Goal: Information Seeking & Learning: Learn about a topic

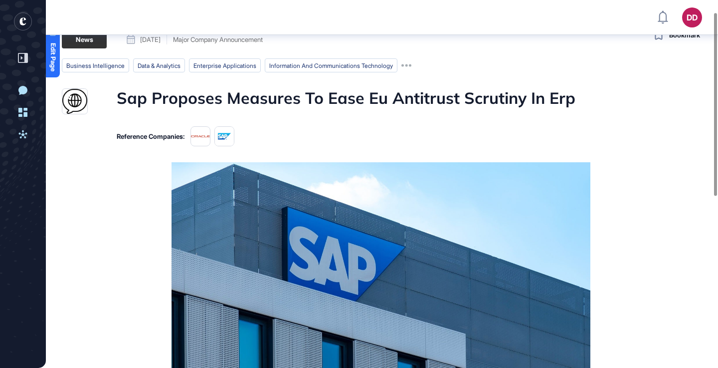
scroll to position [28, 0]
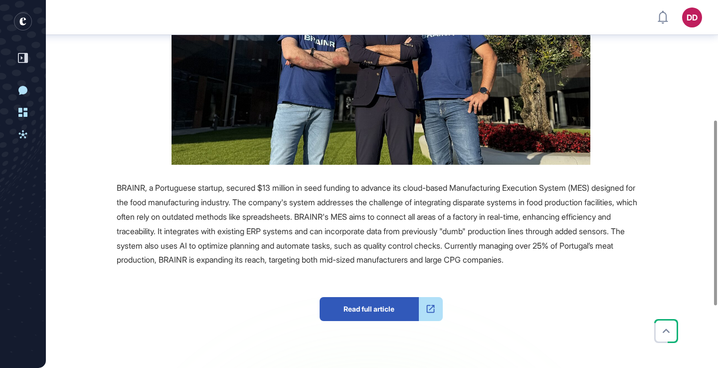
scroll to position [238, 0]
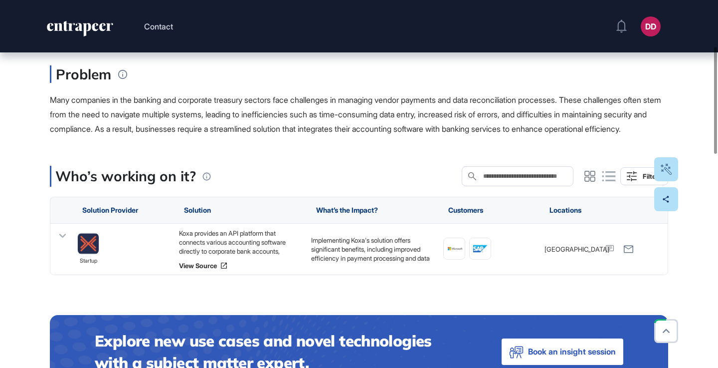
scroll to position [163, 0]
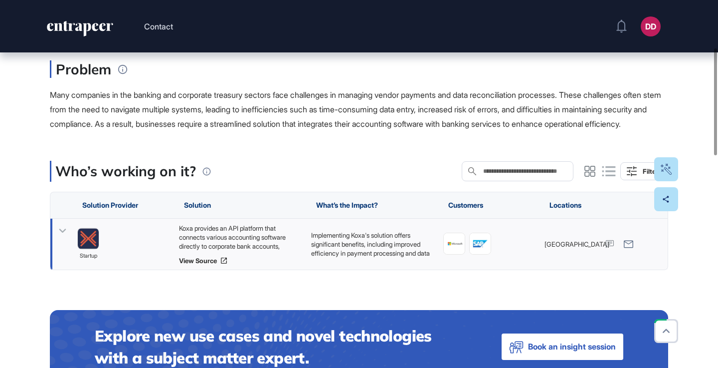
click at [66, 238] on icon at bounding box center [62, 230] width 14 height 14
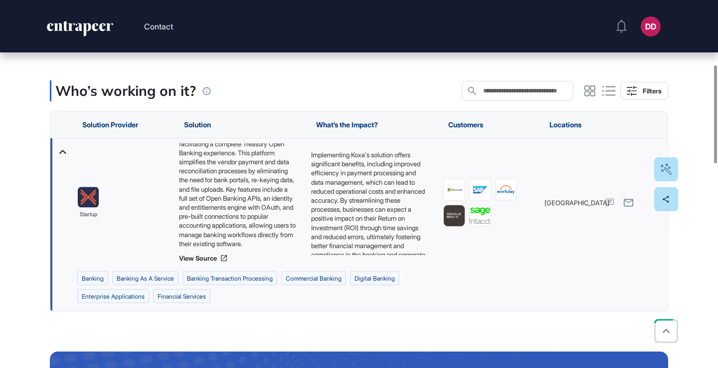
scroll to position [40, 0]
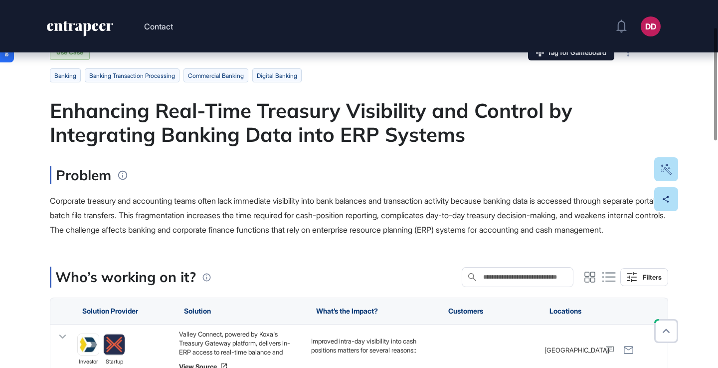
scroll to position [163, 0]
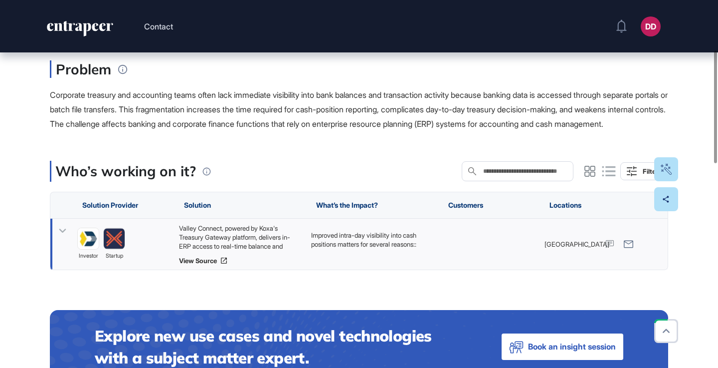
click at [61, 233] on icon at bounding box center [62, 231] width 7 height 4
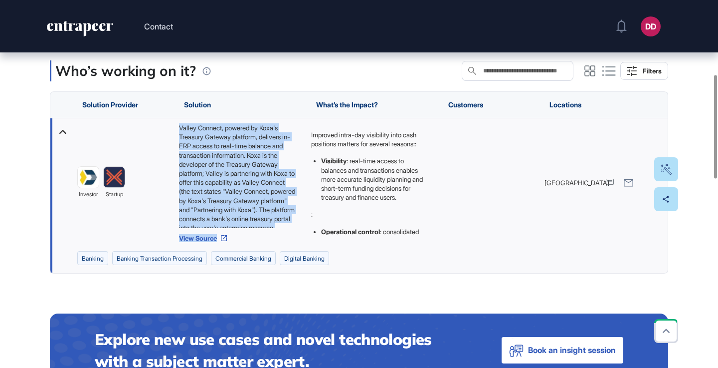
scroll to position [40, 0]
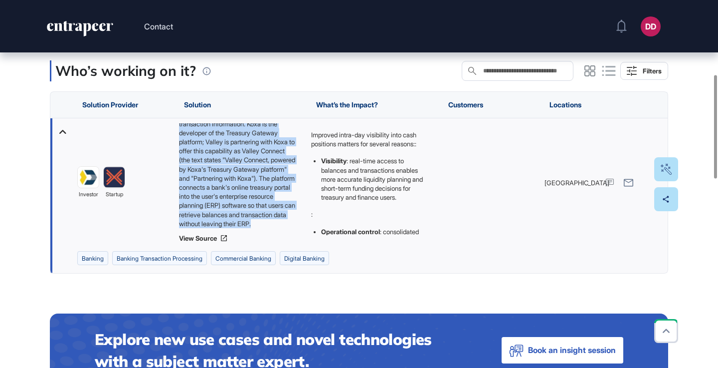
drag, startPoint x: 179, startPoint y: 141, endPoint x: 279, endPoint y: 236, distance: 138.3
click at [279, 228] on div "Valley Connect, powered by Koxa's Treasury Gateway platform, delivers in-ERP ac…" at bounding box center [240, 175] width 122 height 105
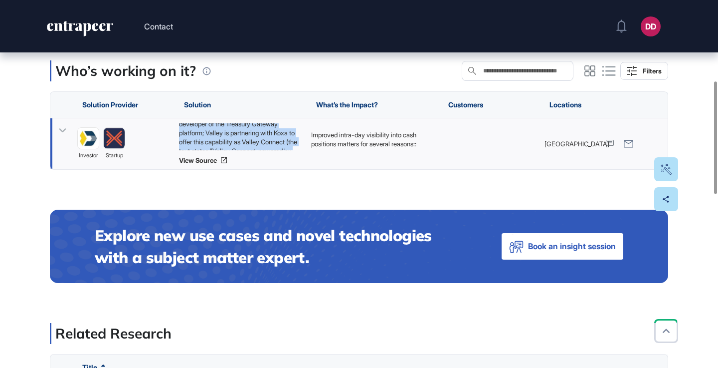
copy div "Valley Connect, powered by Koxa's Treasury Gateway platform, delivers in-ERP ac…"
click at [62, 133] on icon at bounding box center [62, 131] width 7 height 4
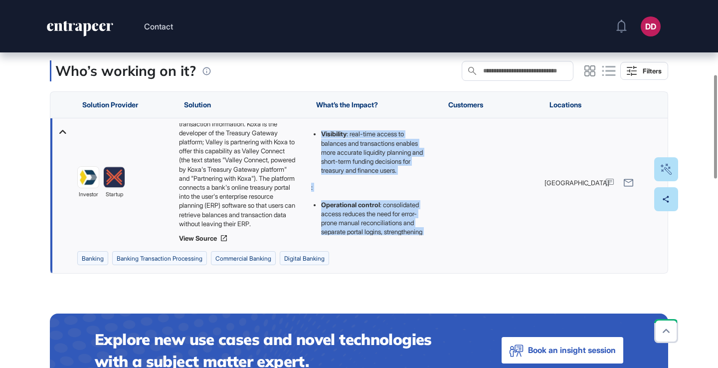
scroll to position [116, 0]
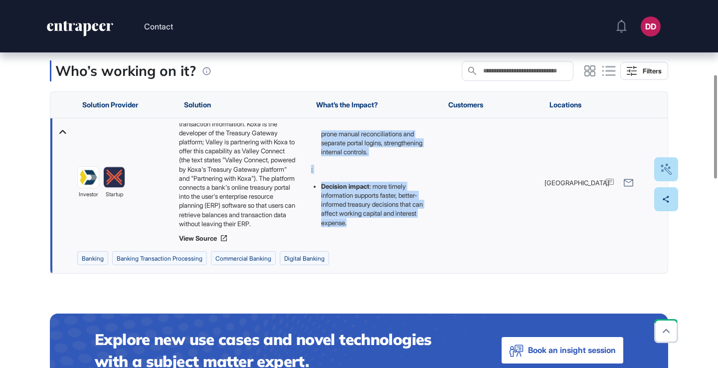
drag, startPoint x: 311, startPoint y: 149, endPoint x: 392, endPoint y: 256, distance: 134.3
click at [392, 247] on div "Improved intra-day visibility into cash positions matters for several reasons::…" at bounding box center [372, 182] width 132 height 129
copy div "Improved intra-day visibility into cash positions matters for several reasons::…"
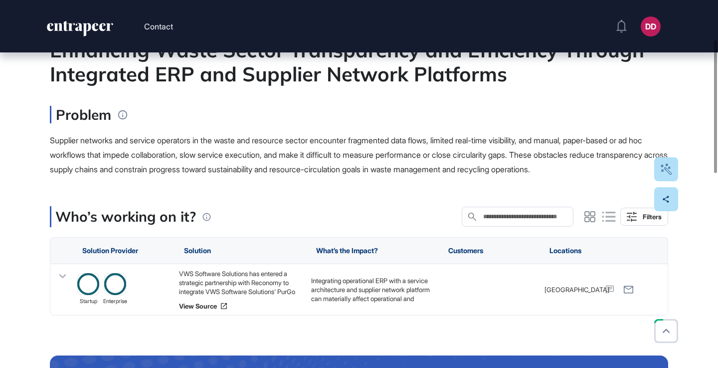
scroll to position [118, 0]
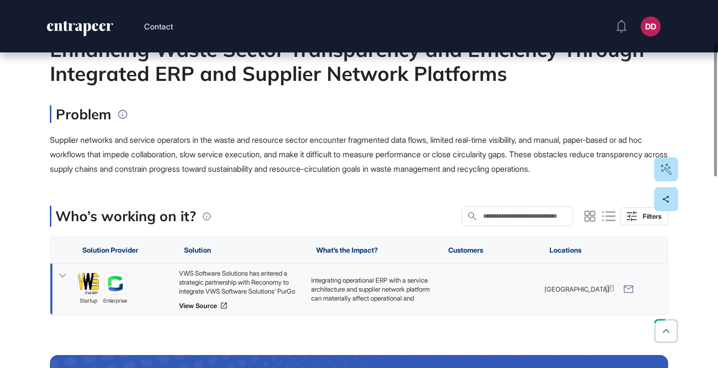
click at [62, 274] on icon at bounding box center [62, 275] width 14 height 14
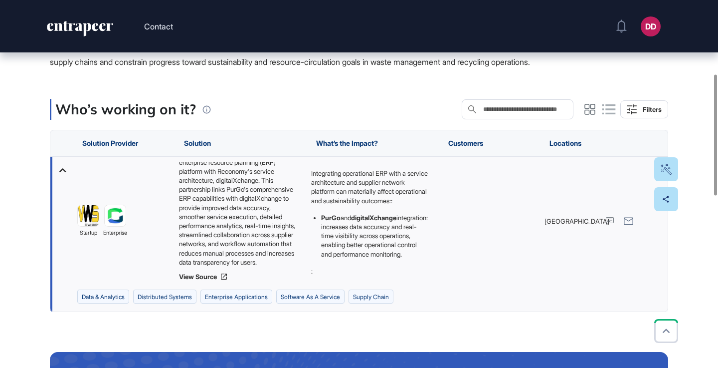
scroll to position [49, 0]
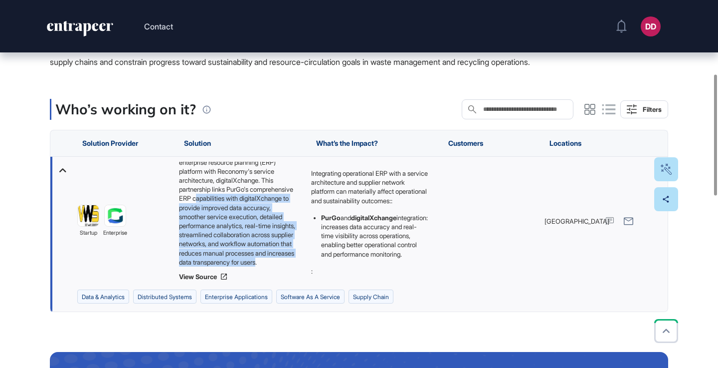
drag, startPoint x: 183, startPoint y: 190, endPoint x: 247, endPoint y: 264, distance: 98.3
click at [247, 264] on div "VWS Software Solutions has entered a strategic partnership with Reconomy to int…" at bounding box center [240, 214] width 122 height 105
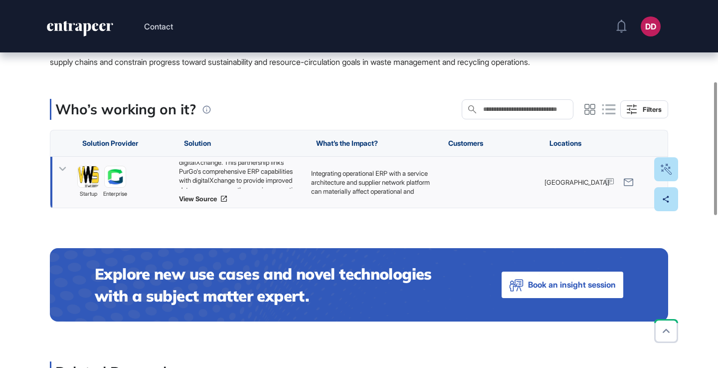
click at [59, 165] on icon at bounding box center [62, 169] width 14 height 14
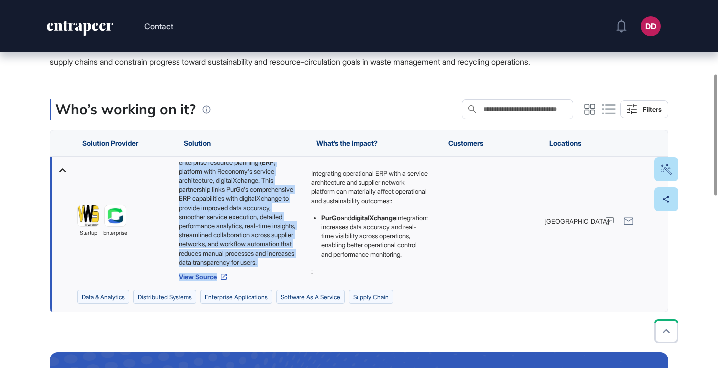
drag, startPoint x: 180, startPoint y: 164, endPoint x: 282, endPoint y: 273, distance: 149.6
click at [282, 273] on div "VWS Software Solutions has entered a strategic partnership with Reconomy to int…" at bounding box center [240, 221] width 122 height 119
click at [237, 215] on div "VWS Software Solutions has entered a strategic partnership with Reconomy to int…" at bounding box center [240, 214] width 122 height 105
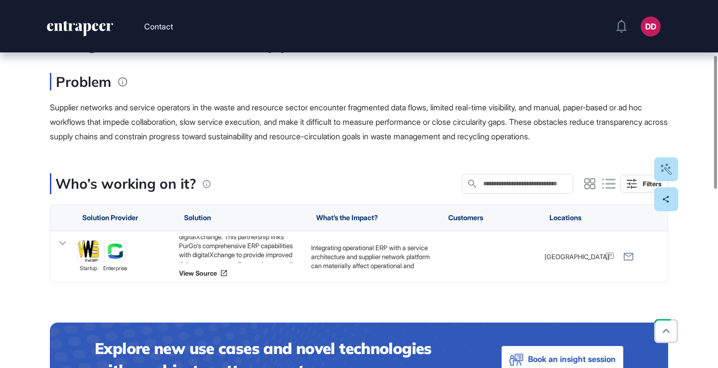
scroll to position [152, 0]
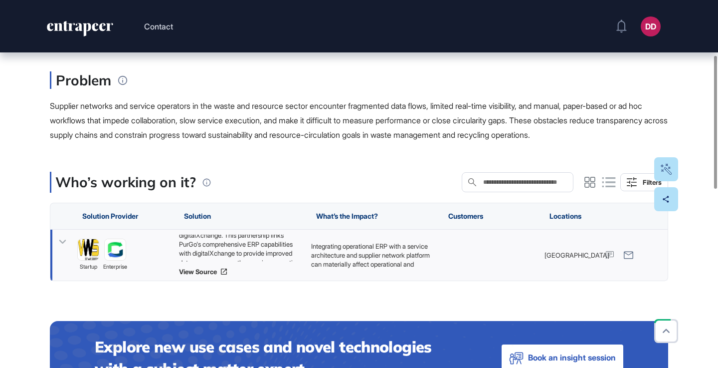
click at [61, 243] on icon at bounding box center [62, 241] width 14 height 14
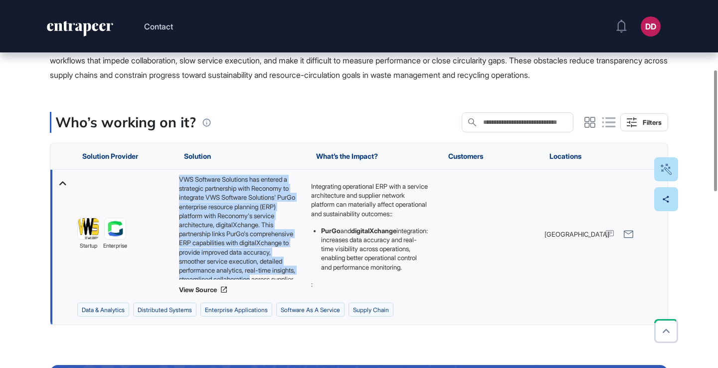
scroll to position [49, 0]
drag, startPoint x: 179, startPoint y: 179, endPoint x: 283, endPoint y: 281, distance: 146.0
click at [283, 281] on div "VWS Software Solutions has entered a strategic partnership with Reconomy to int…" at bounding box center [240, 234] width 122 height 119
copy div "VWS Software Solutions has entered a strategic partnership with Reconomy to int…"
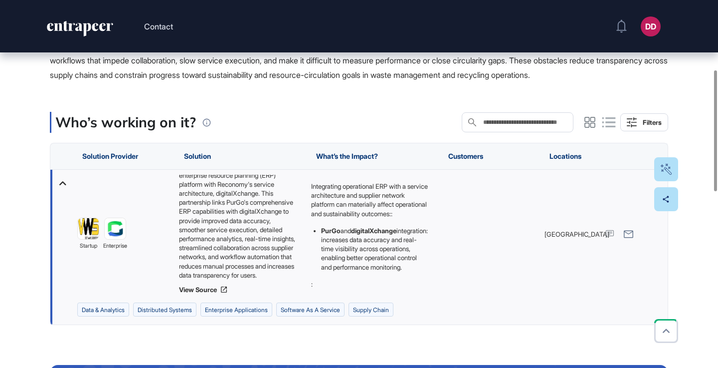
click at [310, 185] on div "Integrating operational ERP with a service architecture and supplier network pl…" at bounding box center [372, 234] width 132 height 129
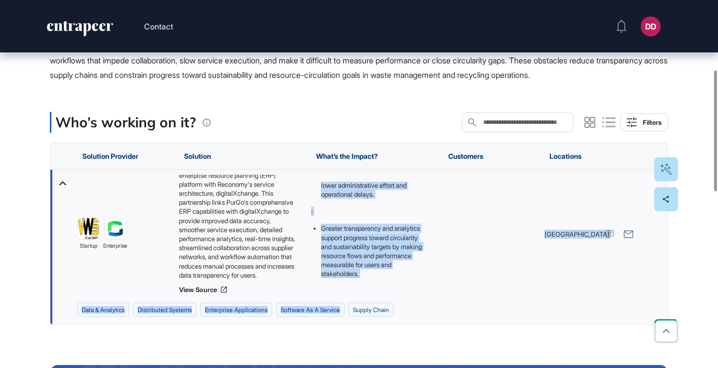
scroll to position [179, 0]
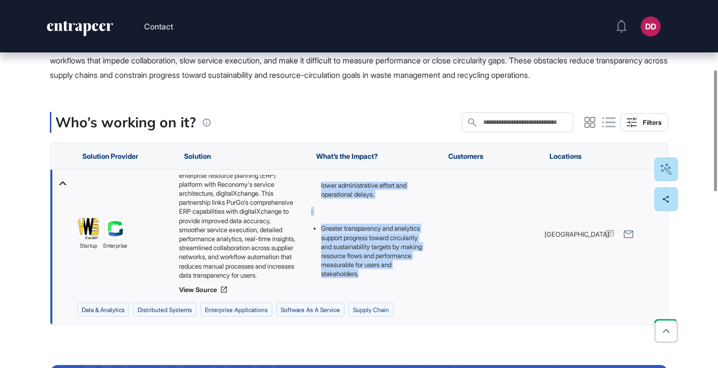
drag, startPoint x: 311, startPoint y: 186, endPoint x: 399, endPoint y: 274, distance: 124.2
click at [399, 274] on div "Integrating operational ERP with a service architecture and supplier network pl…" at bounding box center [369, 153] width 117 height 249
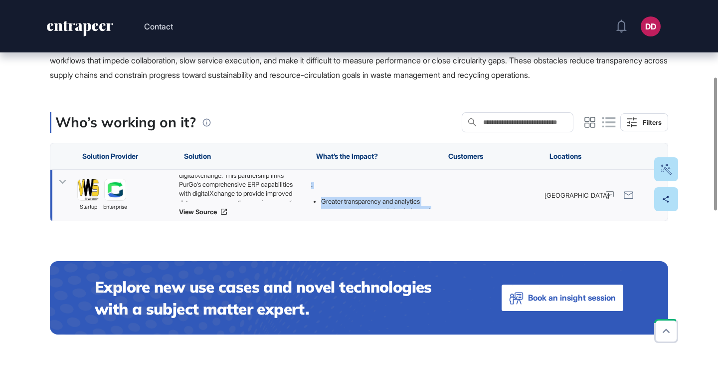
copy div "Integrating operational ERP with a service architecture and supplier network pl…"
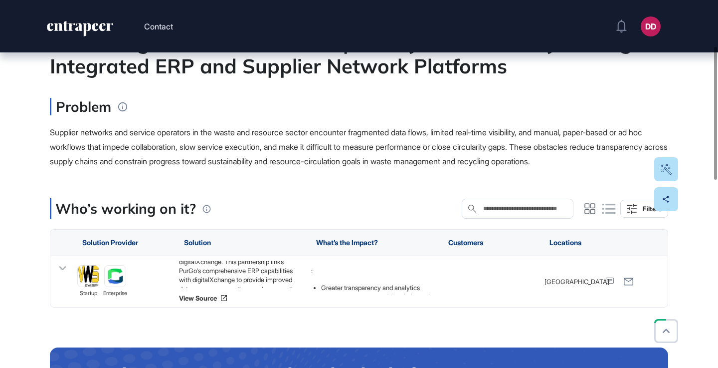
scroll to position [127, 0]
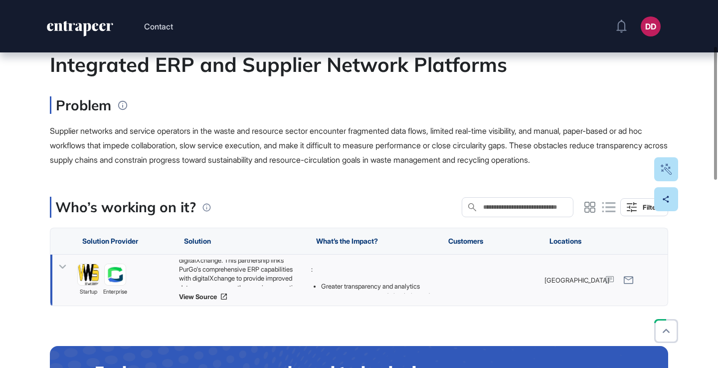
click at [63, 264] on icon at bounding box center [62, 266] width 14 height 14
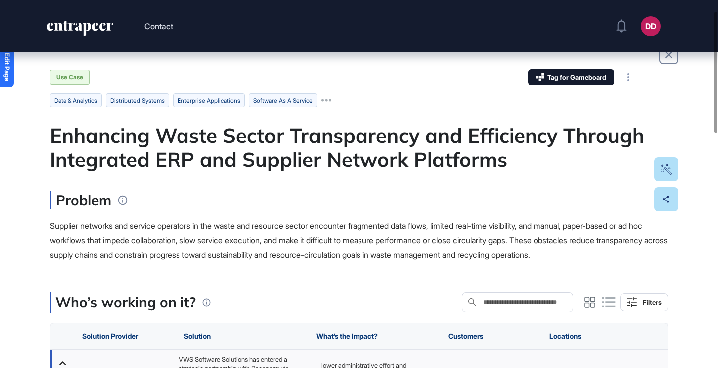
scroll to position [31, 0]
click at [346, 247] on div "Supplier networks and service operators in the waste and resource sector encoun…" at bounding box center [359, 240] width 619 height 43
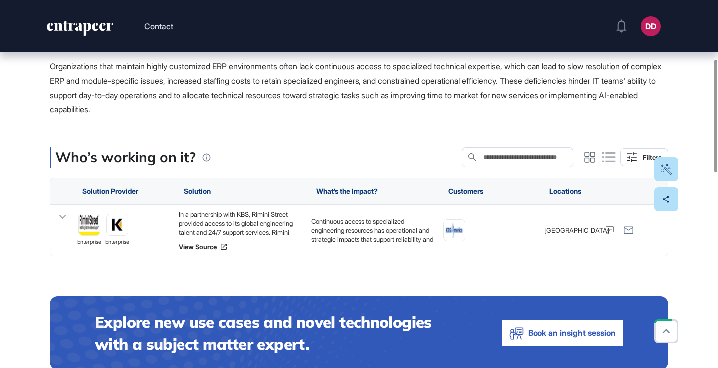
scroll to position [194, 0]
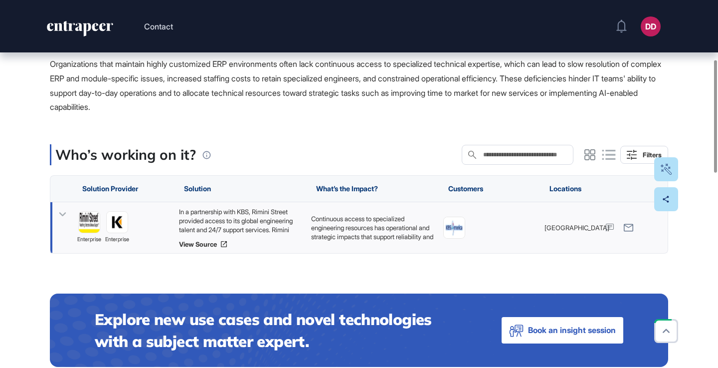
click at [61, 215] on icon at bounding box center [62, 214] width 14 height 14
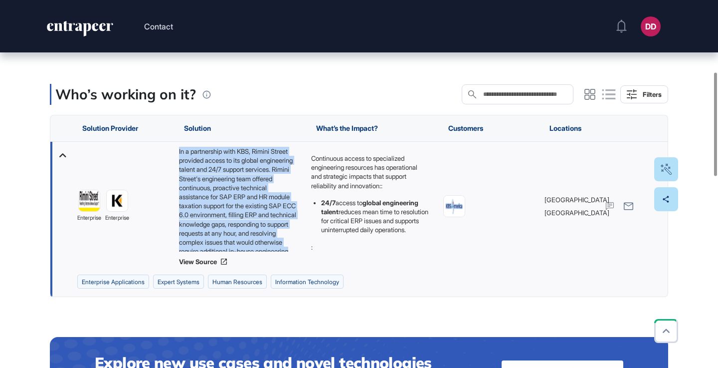
scroll to position [22, 0]
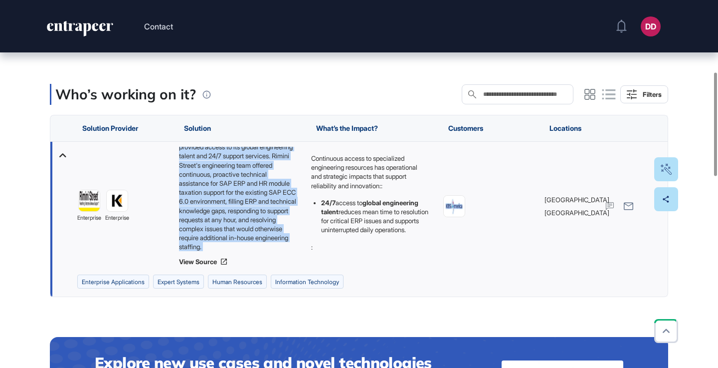
drag, startPoint x: 179, startPoint y: 151, endPoint x: 288, endPoint y: 255, distance: 151.0
click at [288, 255] on div "In a partnership with KBS, Rimini Street provided access to its global engineer…" at bounding box center [240, 206] width 122 height 119
copy div "In a partnership with KBS, Rimini Street provided access to its global engineer…"
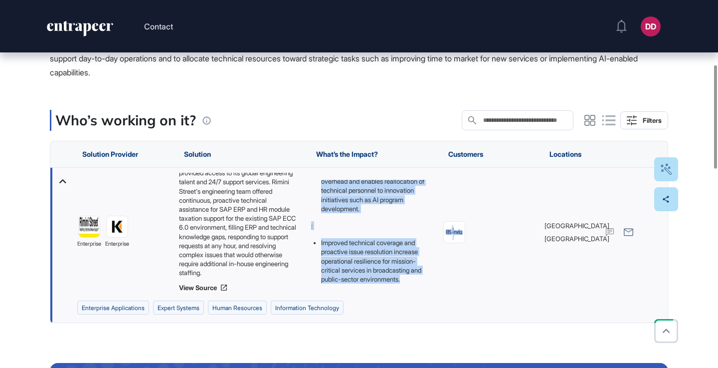
scroll to position [143, 0]
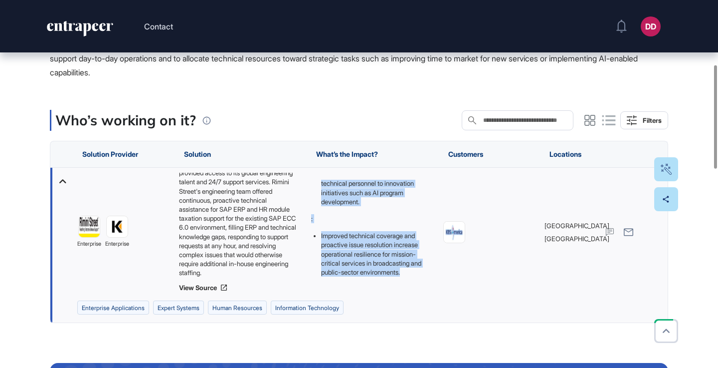
drag, startPoint x: 311, startPoint y: 182, endPoint x: 418, endPoint y: 282, distance: 145.7
click at [418, 282] on div "Continuous access to specialized engineering resources has operational and stra…" at bounding box center [372, 232] width 122 height 105
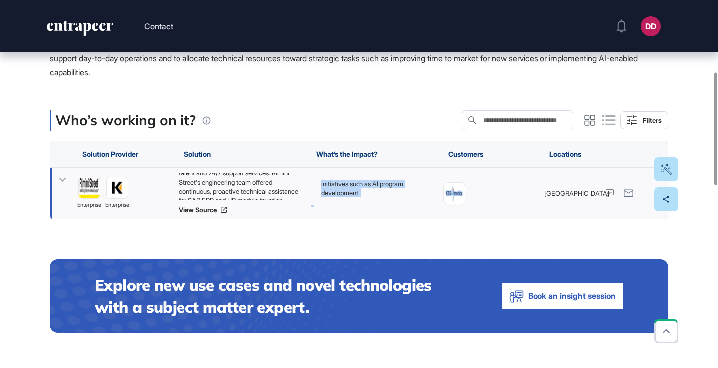
scroll to position [234, 0]
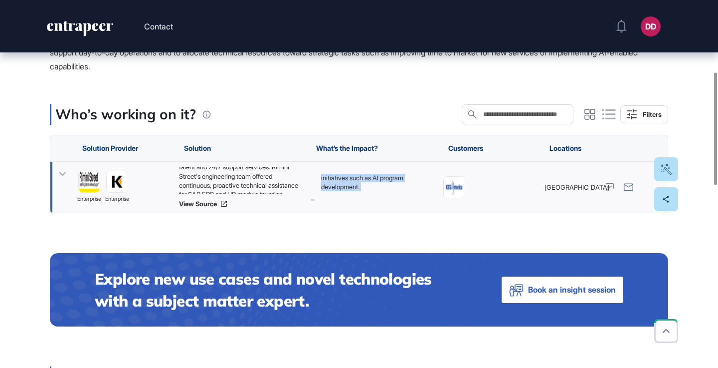
copy div "Continuous access to specialized engineering resources has operational and stra…"
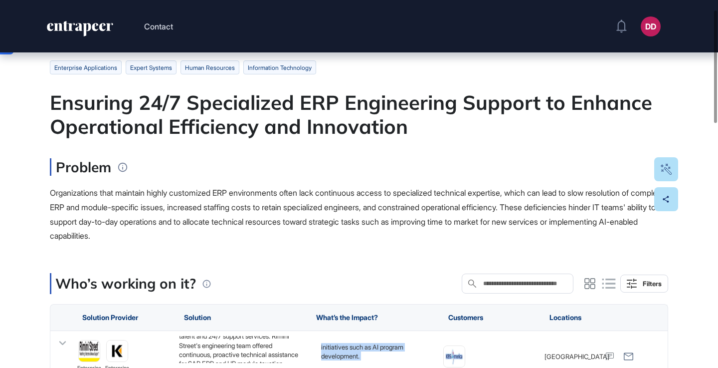
scroll to position [0, 0]
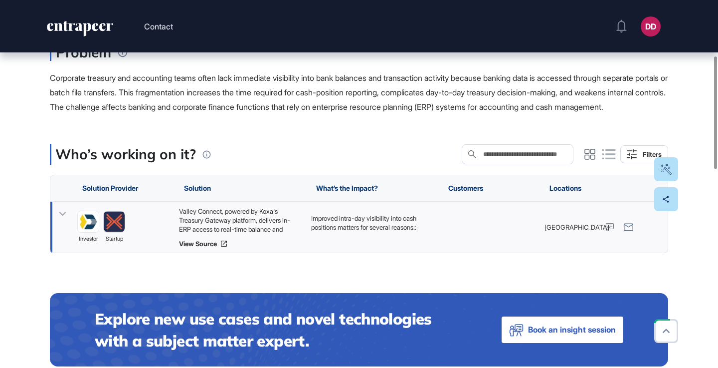
scroll to position [181, 0]
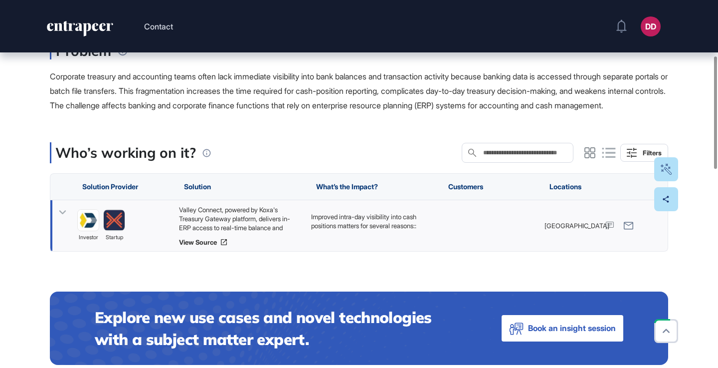
click at [65, 214] on icon at bounding box center [62, 213] width 7 height 4
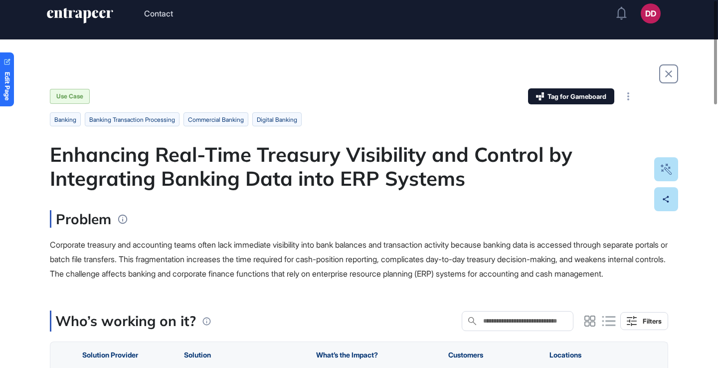
scroll to position [0, 0]
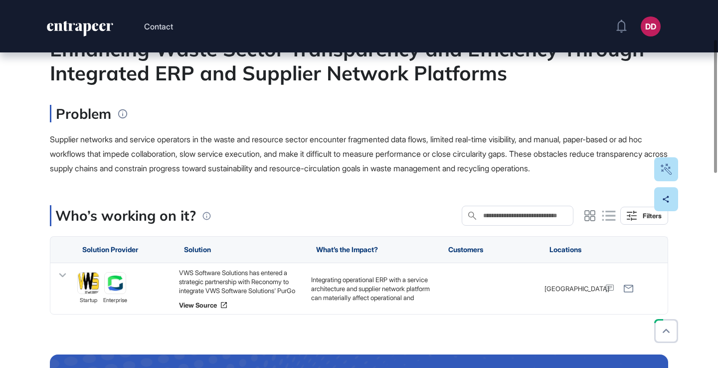
scroll to position [123, 0]
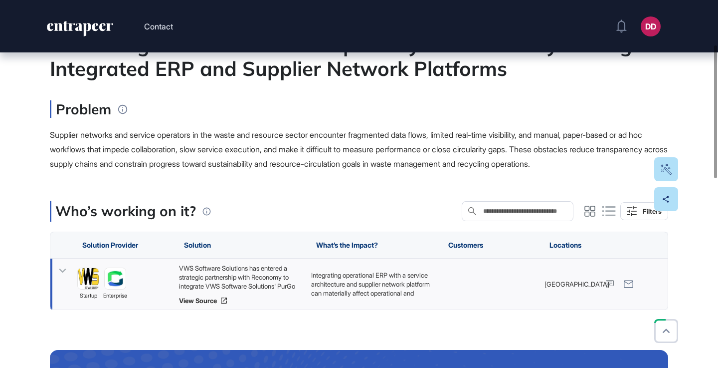
click at [63, 268] on icon at bounding box center [62, 270] width 14 height 14
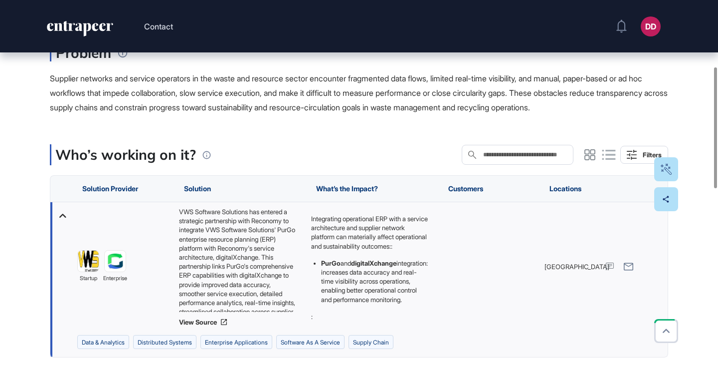
scroll to position [203, 0]
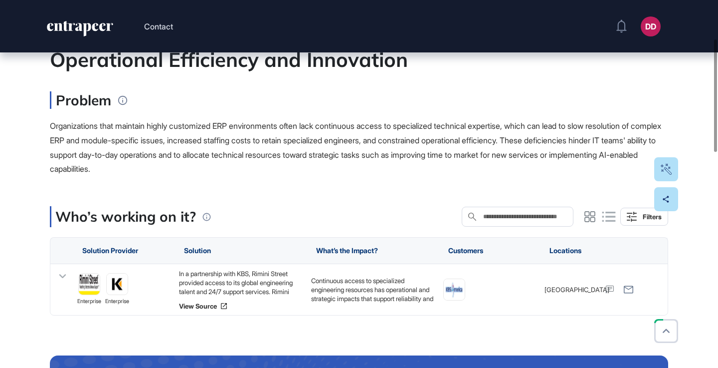
scroll to position [148, 0]
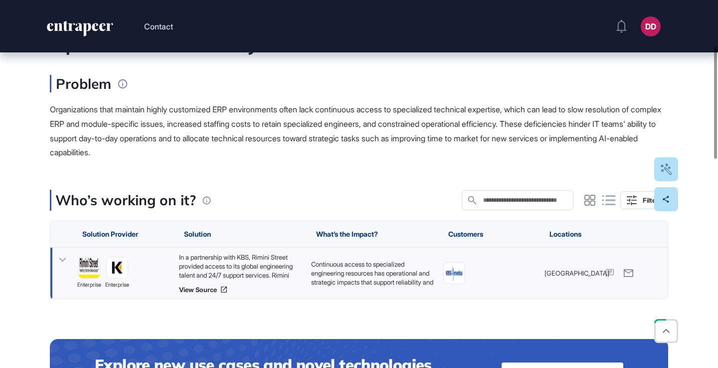
click at [66, 262] on icon at bounding box center [62, 259] width 14 height 14
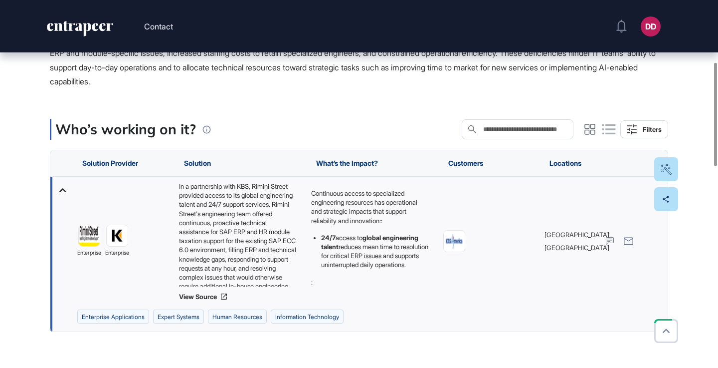
scroll to position [219, 0]
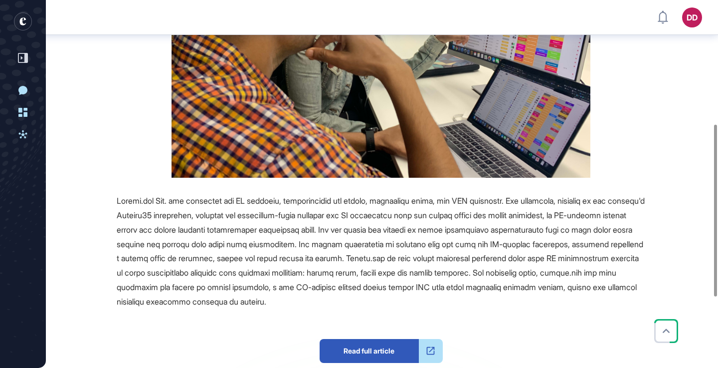
scroll to position [265, 0]
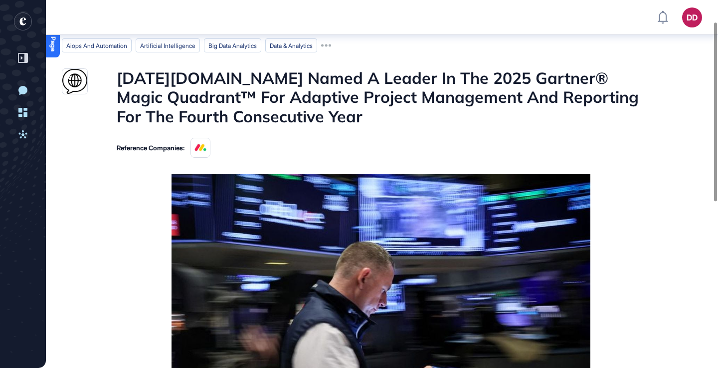
scroll to position [48, 0]
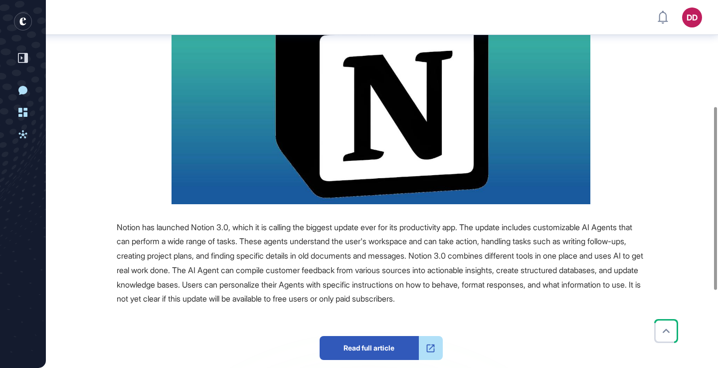
scroll to position [219, 0]
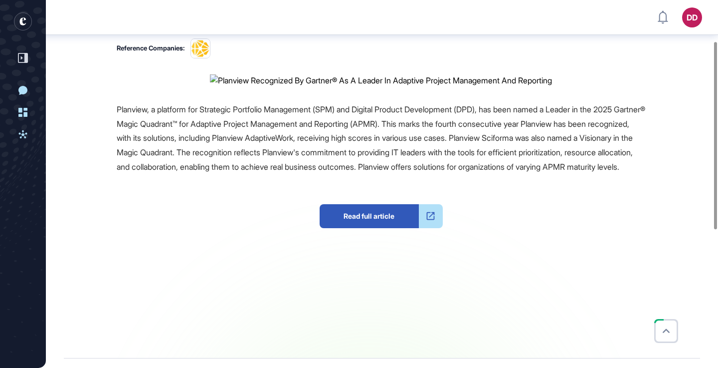
scroll to position [142, 0]
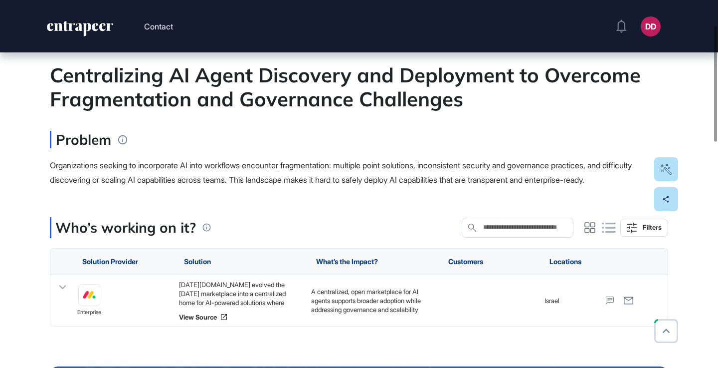
scroll to position [101, 0]
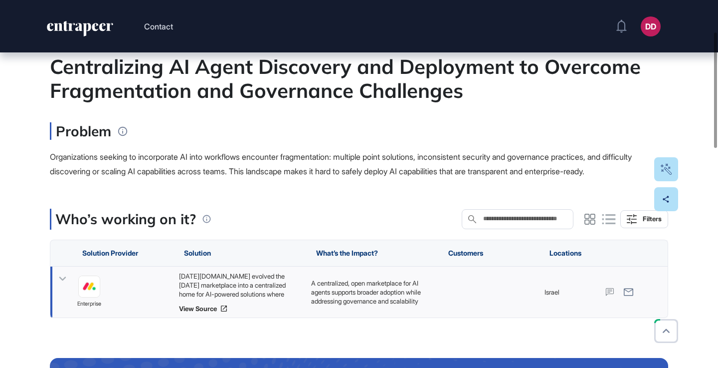
click at [61, 278] on icon at bounding box center [62, 278] width 7 height 4
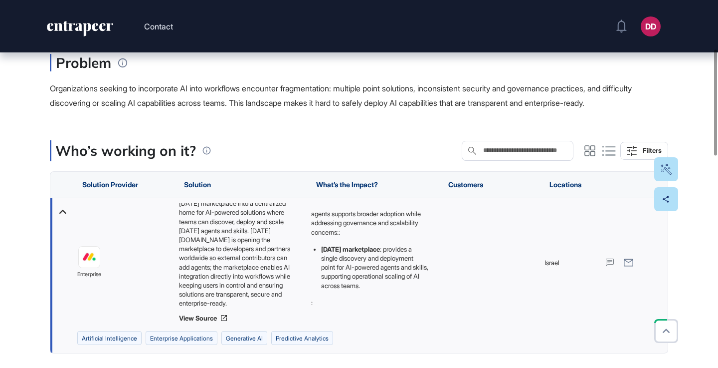
scroll to position [0, 0]
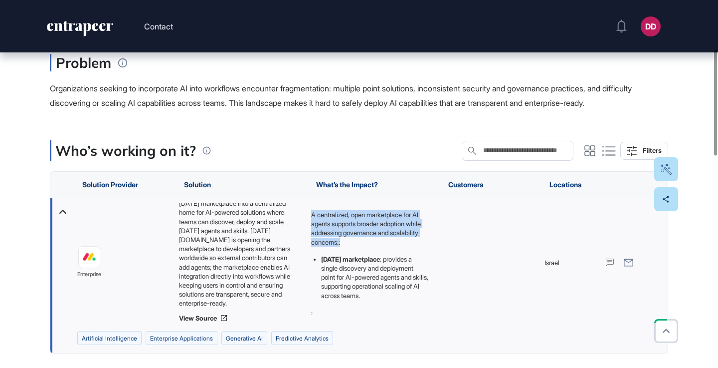
drag, startPoint x: 311, startPoint y: 213, endPoint x: 383, endPoint y: 240, distance: 76.7
click at [383, 240] on p "A centralized, open marketplace for AI agents supports broader adoption while a…" at bounding box center [369, 228] width 117 height 36
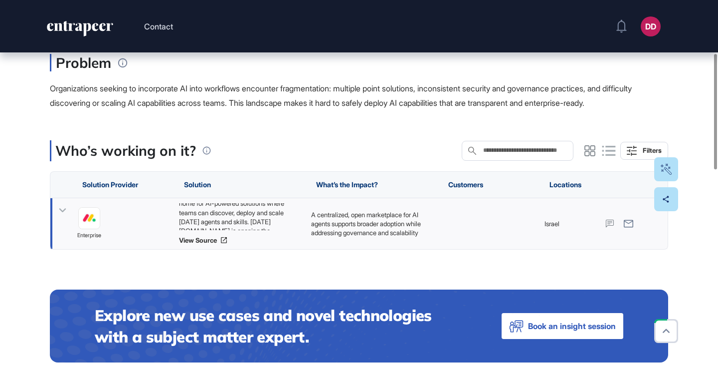
click at [63, 208] on icon at bounding box center [62, 210] width 14 height 14
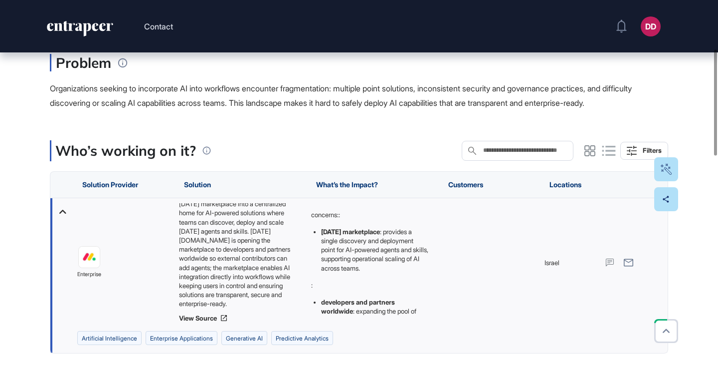
scroll to position [29, 0]
drag, startPoint x: 321, startPoint y: 227, endPoint x: 394, endPoint y: 234, distance: 72.7
click at [394, 234] on li "[DATE] marketplace : provides a single discovery and deployment point for AI-po…" at bounding box center [374, 247] width 107 height 45
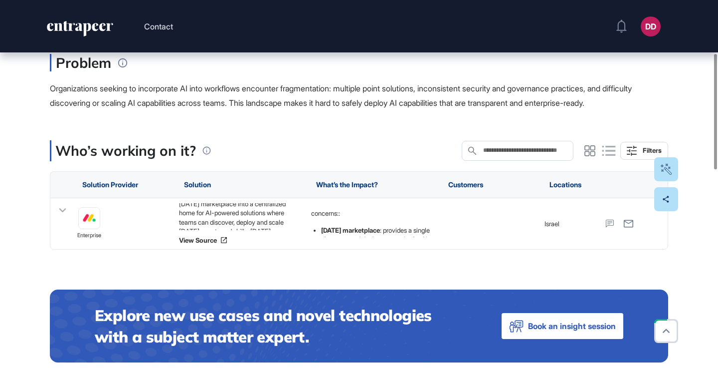
click at [370, 142] on div "Who’s working on it? Search in Who’s working on it? Filters" at bounding box center [359, 150] width 619 height 21
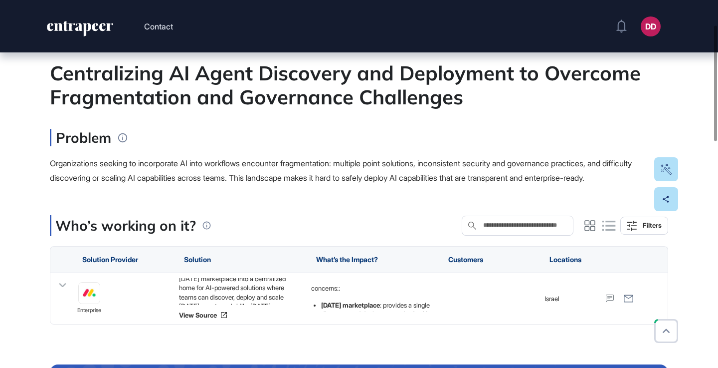
scroll to position [77, 0]
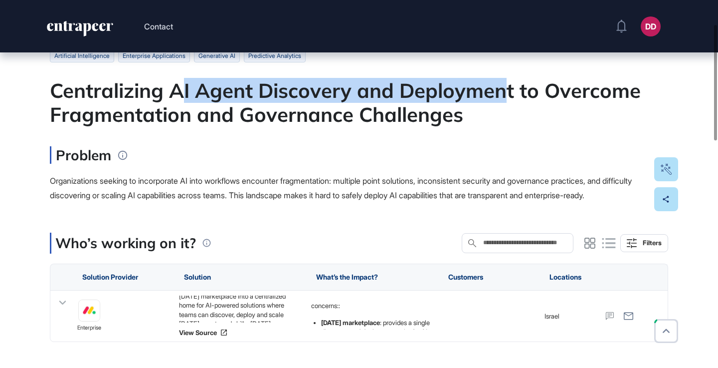
drag, startPoint x: 185, startPoint y: 94, endPoint x: 503, endPoint y: 94, distance: 318.2
click at [503, 94] on div "Centralizing AI Agent Discovery and Deployment to Overcome Fragmentation and Go…" at bounding box center [359, 102] width 619 height 48
click at [505, 94] on div "Centralizing AI Agent Discovery and Deployment to Overcome Fragmentation and Go…" at bounding box center [359, 102] width 619 height 48
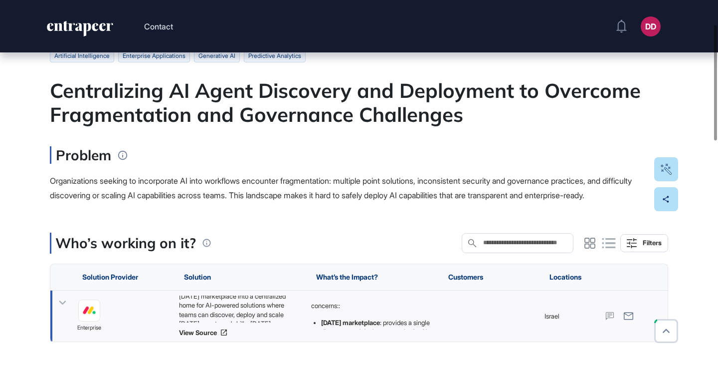
click at [64, 302] on icon at bounding box center [62, 302] width 14 height 14
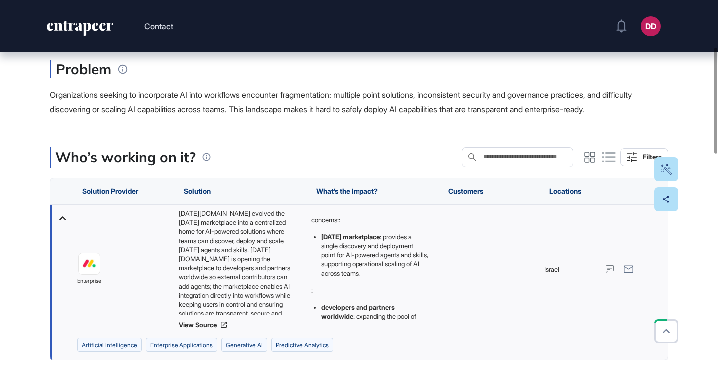
scroll to position [0, 0]
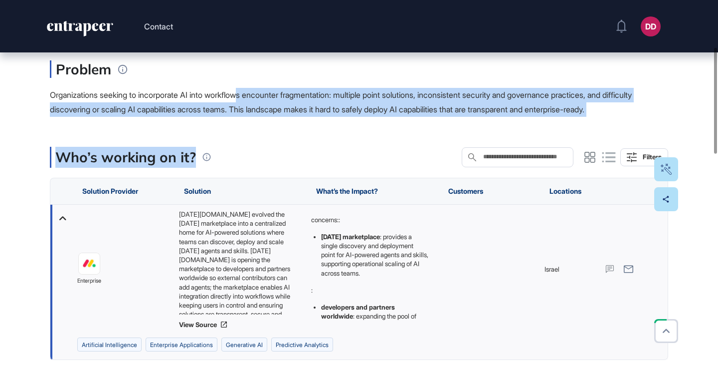
drag, startPoint x: 250, startPoint y: 94, endPoint x: 456, endPoint y: 125, distance: 208.7
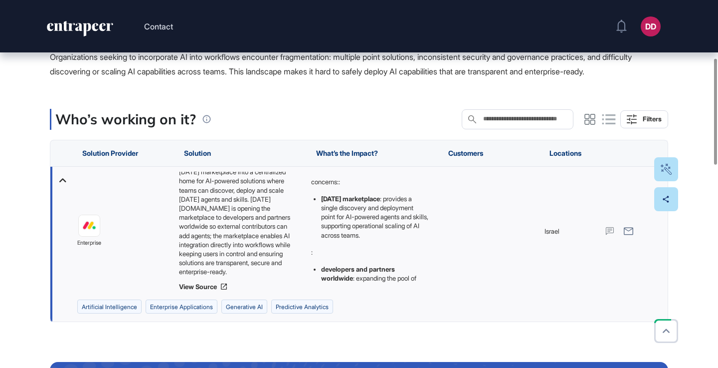
scroll to position [22, 0]
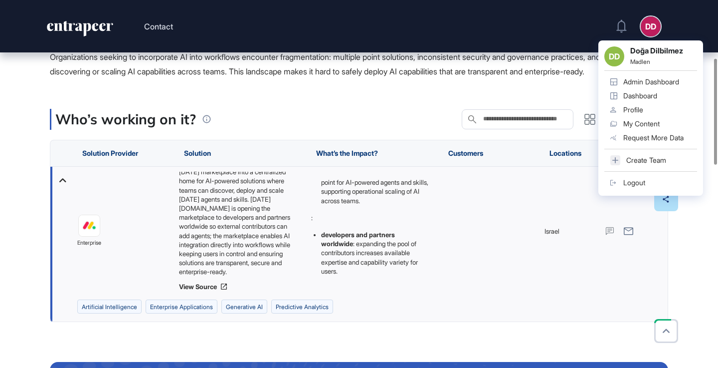
scroll to position [0, 0]
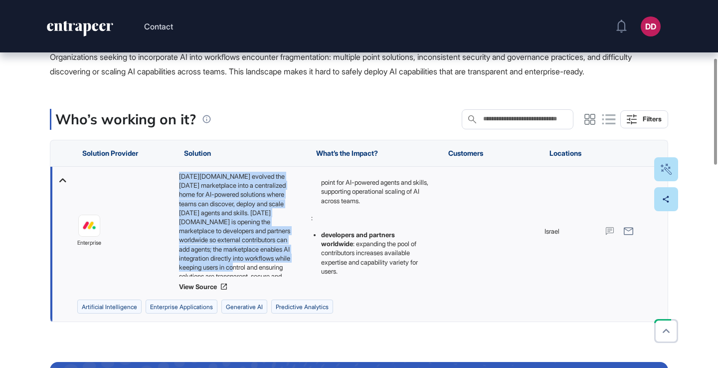
scroll to position [22, 0]
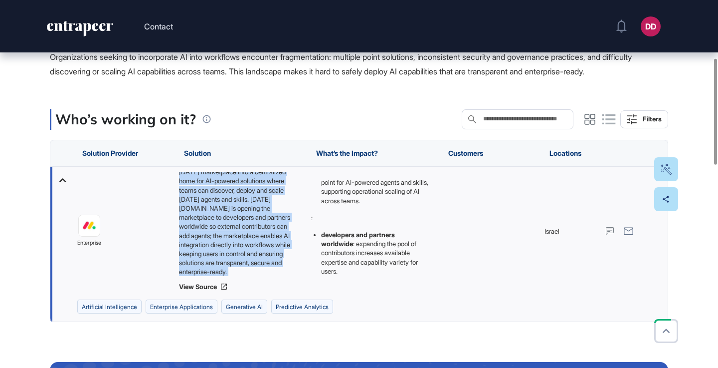
drag, startPoint x: 180, startPoint y: 175, endPoint x: 291, endPoint y: 279, distance: 152.8
click at [291, 279] on div "monday.com evolved the monday marketplace into a centralized home for AI-powere…" at bounding box center [240, 231] width 122 height 119
copy div "monday.com evolved the monday marketplace into a centralized home for AI-powere…"
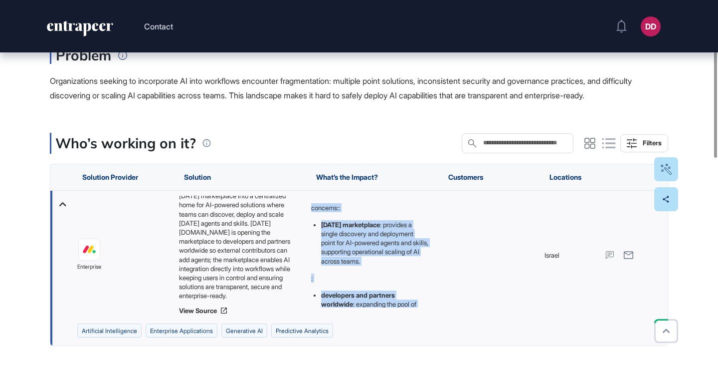
scroll to position [63, 0]
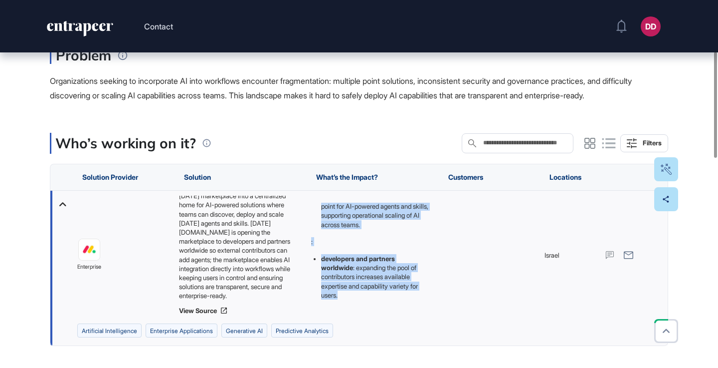
drag, startPoint x: 311, startPoint y: 206, endPoint x: 404, endPoint y: 313, distance: 141.8
click at [404, 313] on div "A centralized, open marketplace for AI agents supports broader adoption while a…" at bounding box center [372, 255] width 132 height 129
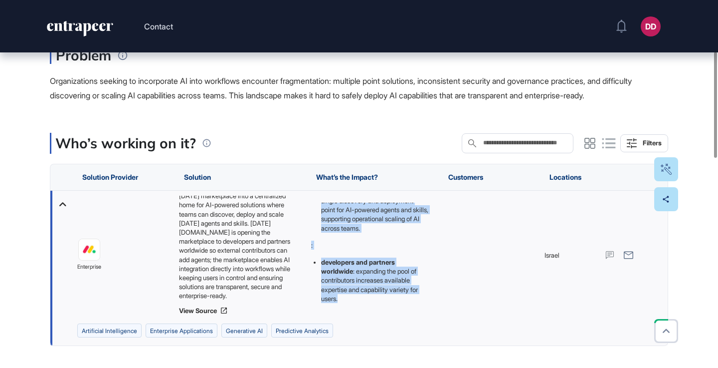
copy div "A centralized, open marketplace for AI agents supports broader adoption while a…"
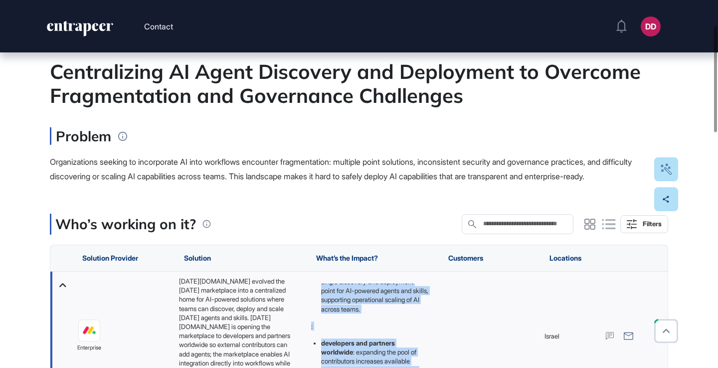
scroll to position [87, 0]
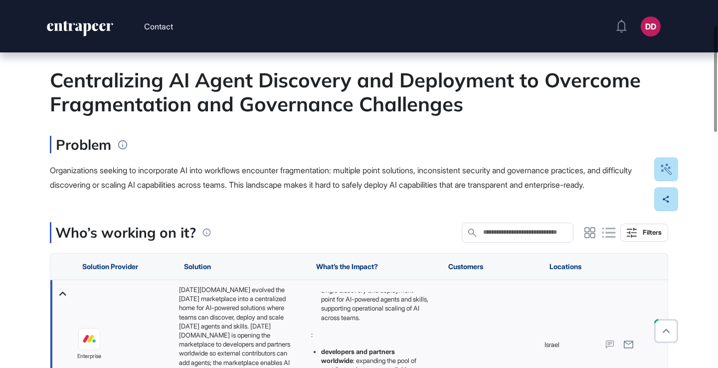
click at [261, 187] on span "Organizations seeking to incorporate AI into workflows encounter fragmentation:…" at bounding box center [341, 177] width 582 height 24
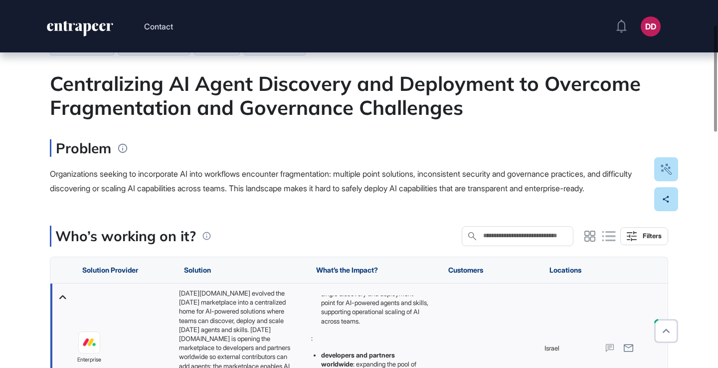
scroll to position [85, 0]
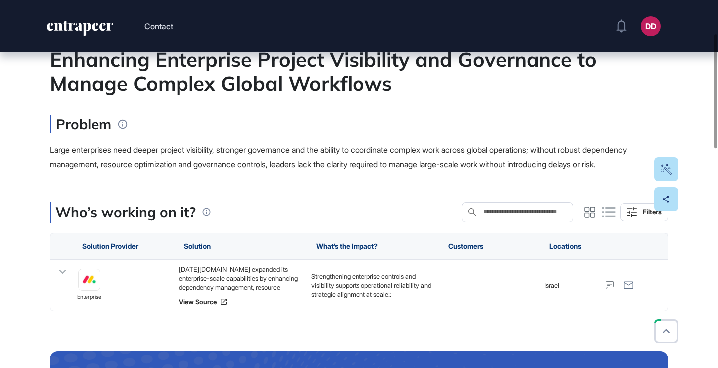
scroll to position [108, 0]
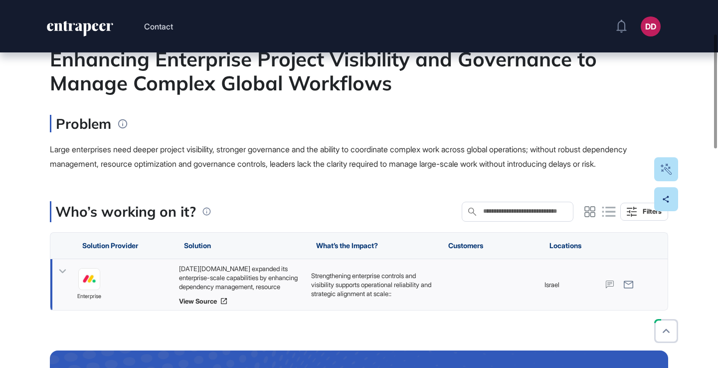
click at [60, 273] on icon at bounding box center [62, 271] width 7 height 4
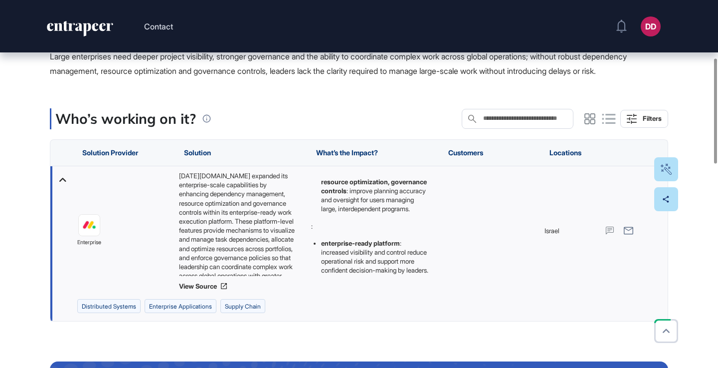
scroll to position [203, 0]
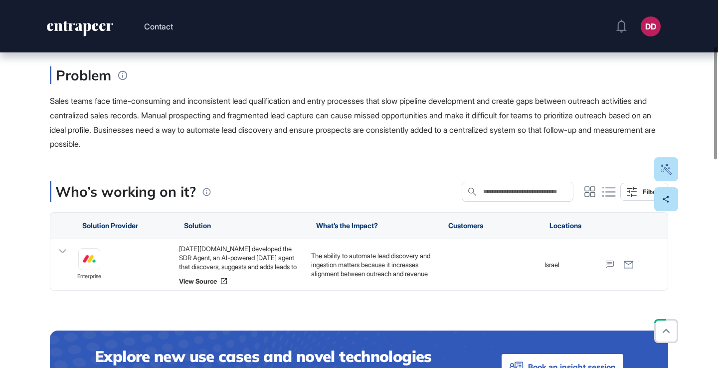
scroll to position [158, 0]
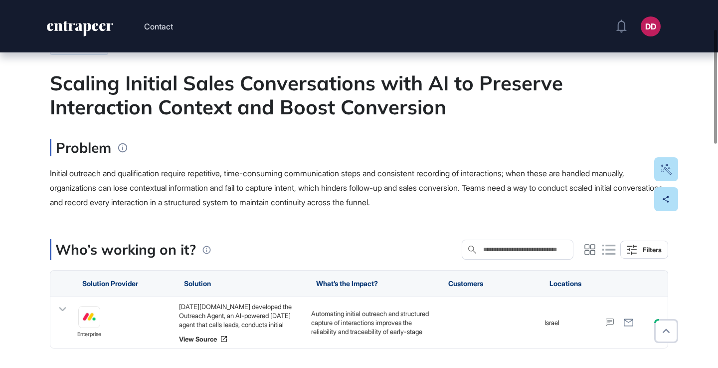
scroll to position [98, 0]
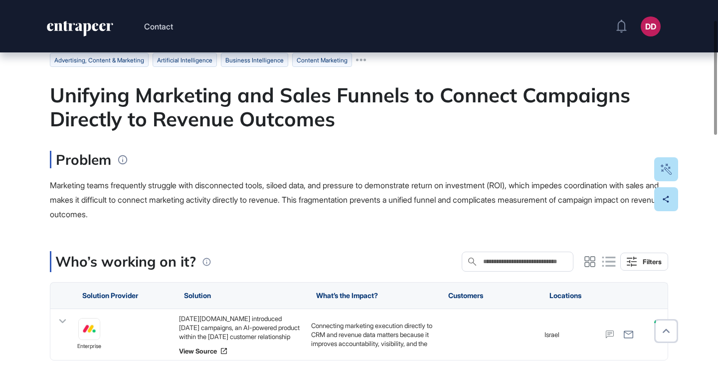
scroll to position [73, 0]
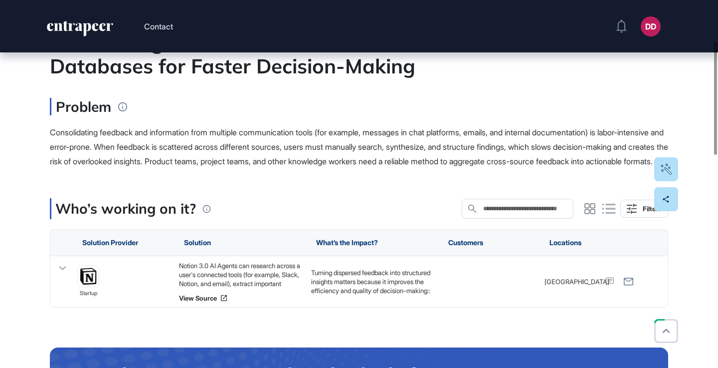
scroll to position [138, 0]
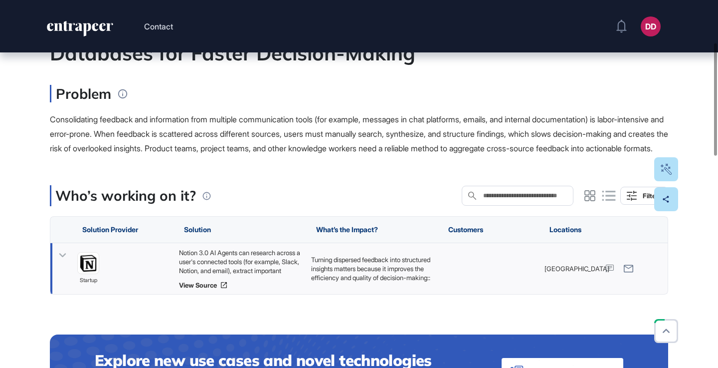
click at [61, 262] on icon at bounding box center [62, 255] width 14 height 14
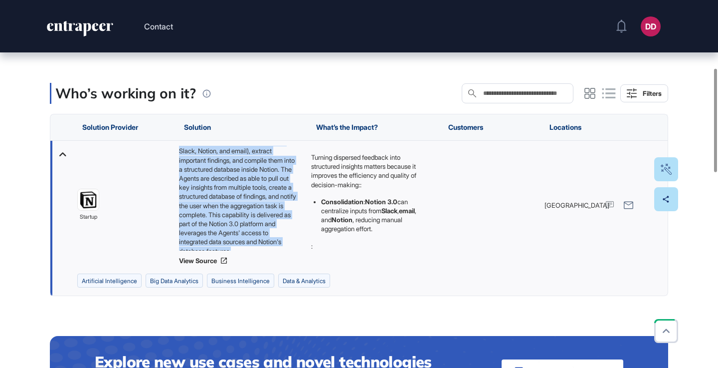
scroll to position [31, 0]
drag, startPoint x: 179, startPoint y: 164, endPoint x: 297, endPoint y: 270, distance: 158.6
click at [297, 264] on div "Notion 3.0 AI Agents can research across a user's connected tools (for example,…" at bounding box center [240, 205] width 122 height 119
copy div "Notion 3.0 AI Agents can research across a user's connected tools (for example,…"
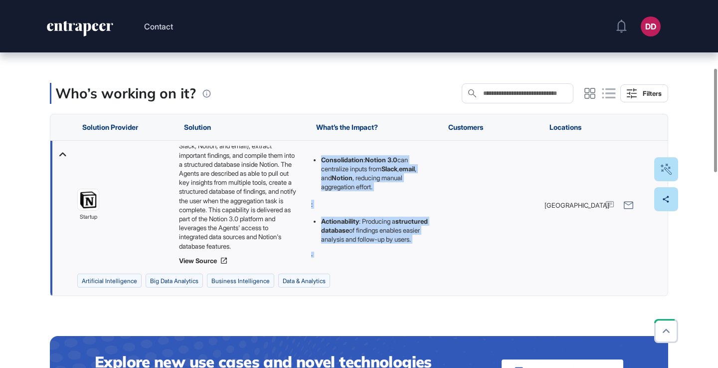
scroll to position [106, 0]
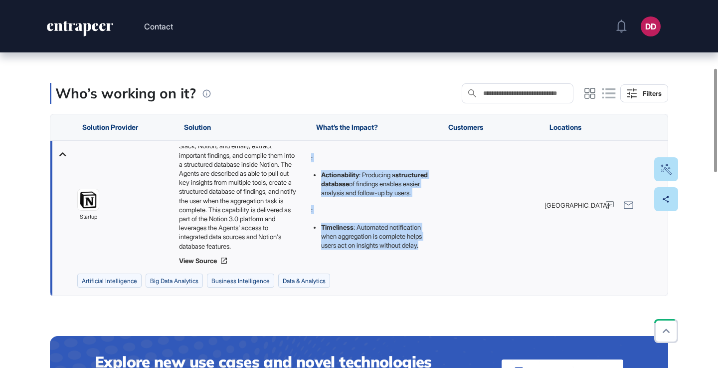
drag, startPoint x: 311, startPoint y: 170, endPoint x: 385, endPoint y: 281, distance: 134.2
click at [385, 269] on div "Turning dispersed feedback into structured insights matters because it improves…" at bounding box center [372, 205] width 132 height 129
copy div "Turning dispersed feedback into structured insights matters because it improves…"
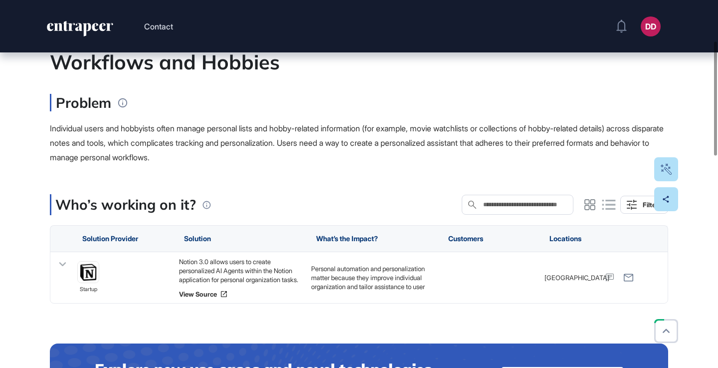
scroll to position [128, 0]
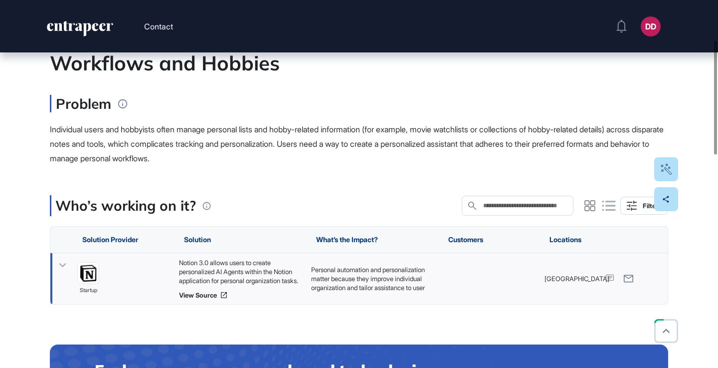
click at [63, 265] on icon at bounding box center [62, 265] width 14 height 14
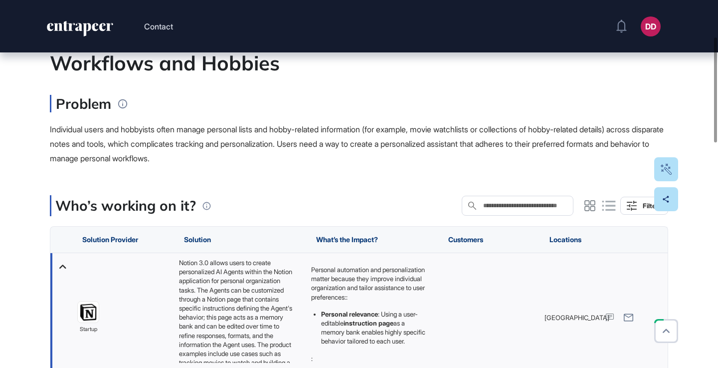
scroll to position [197, 0]
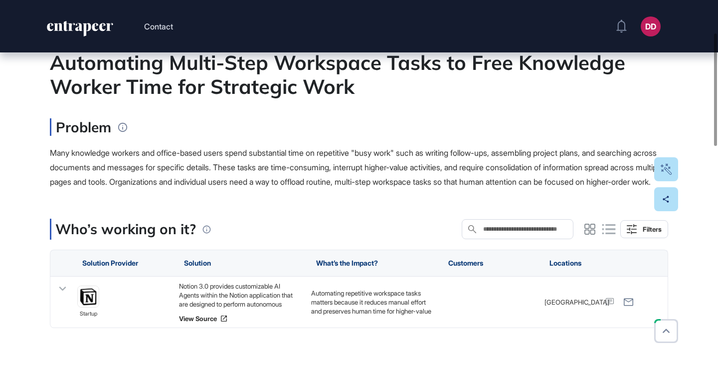
scroll to position [106, 0]
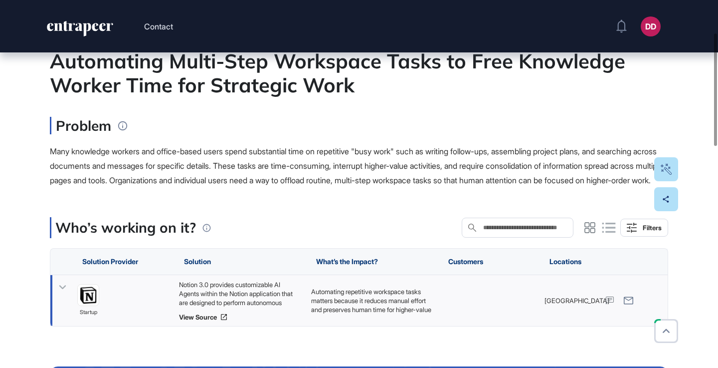
click at [60, 289] on icon at bounding box center [62, 287] width 7 height 4
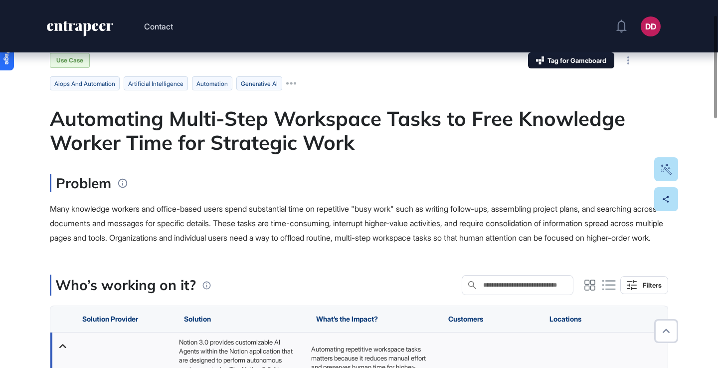
scroll to position [44, 0]
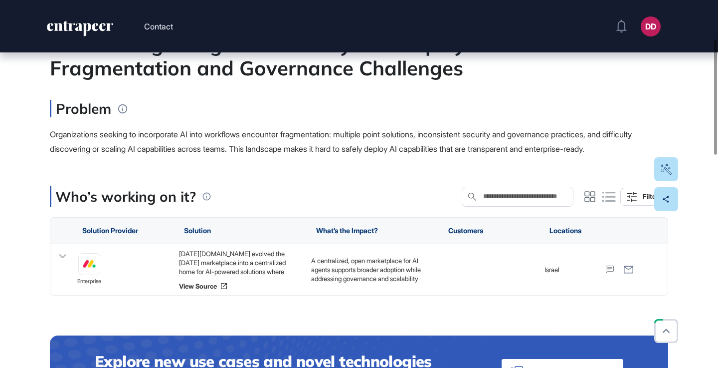
scroll to position [124, 0]
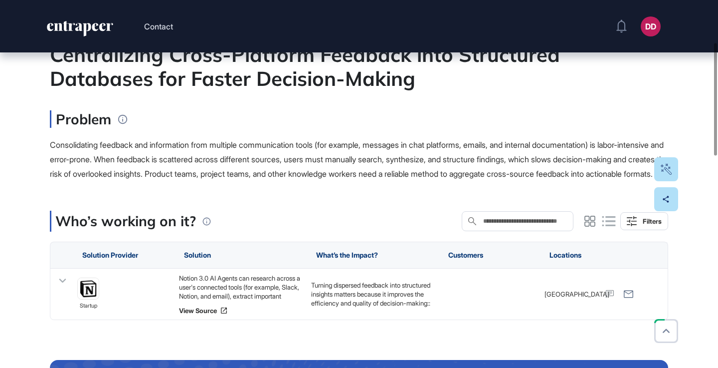
scroll to position [141, 0]
